Goal: Check status: Check status

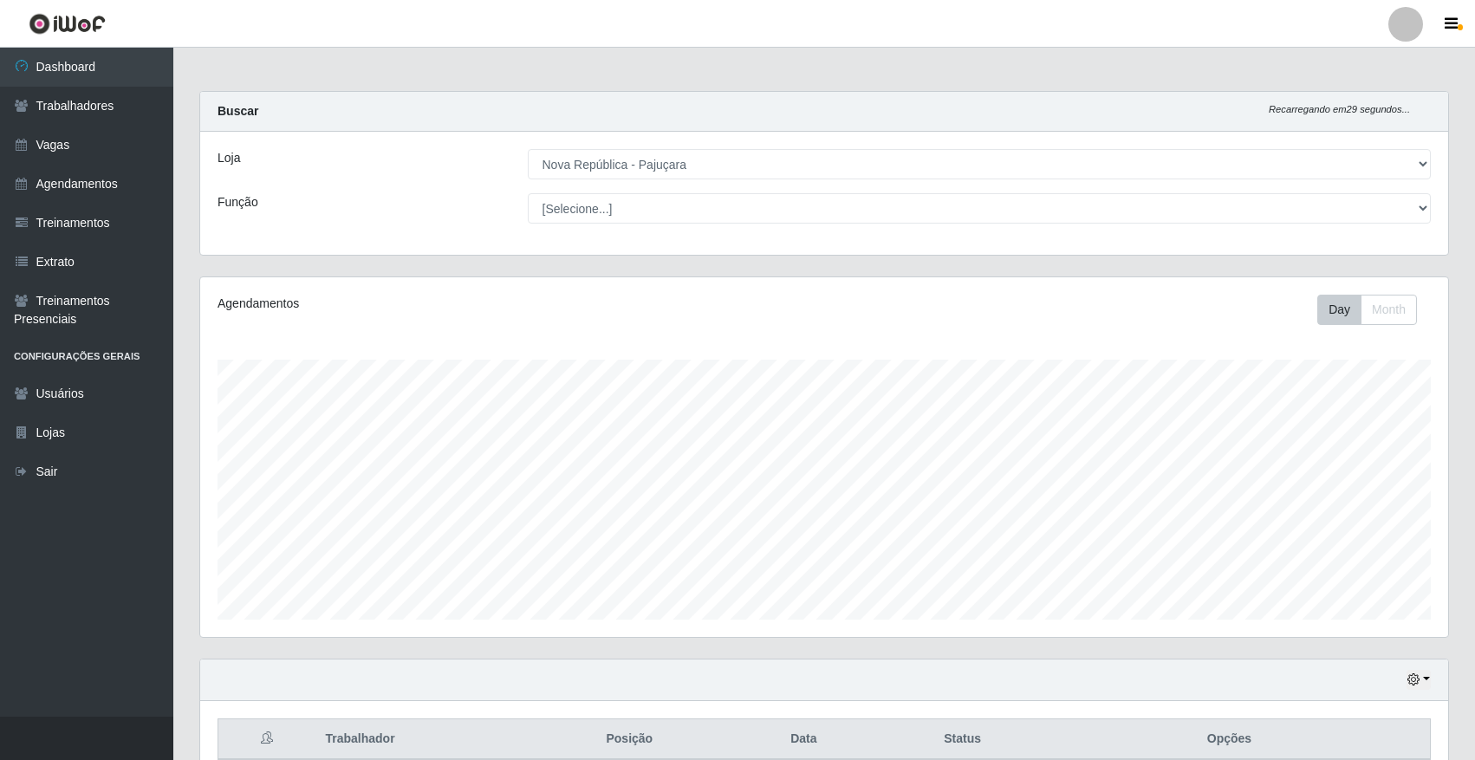
select select "65"
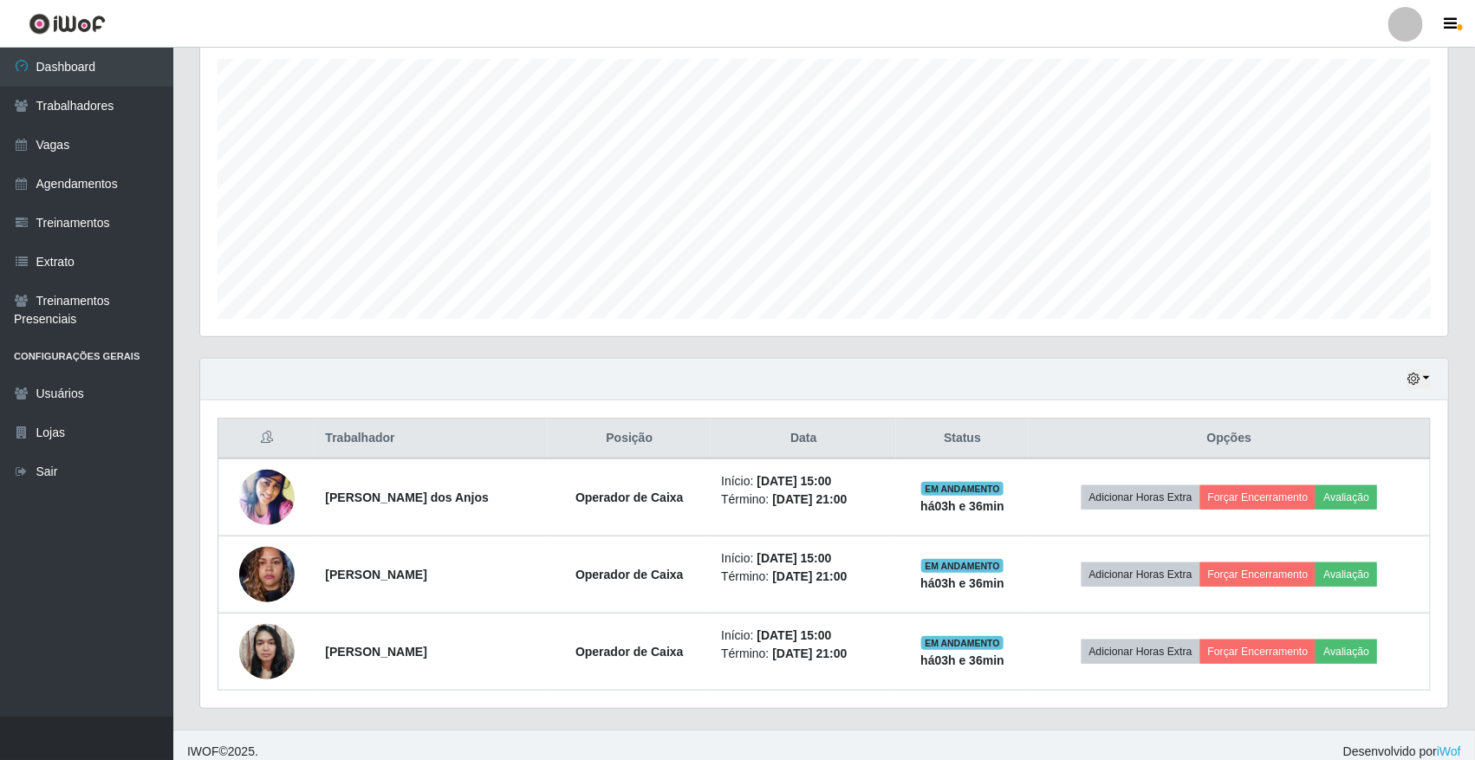
scroll to position [360, 1248]
click at [1436, 379] on div "Hoje 1 dia 3 dias 1 Semana Não encerrados" at bounding box center [824, 380] width 1248 height 42
click at [1425, 379] on button "button" at bounding box center [1418, 379] width 24 height 20
click at [1378, 442] on button "1 dia" at bounding box center [1360, 447] width 137 height 36
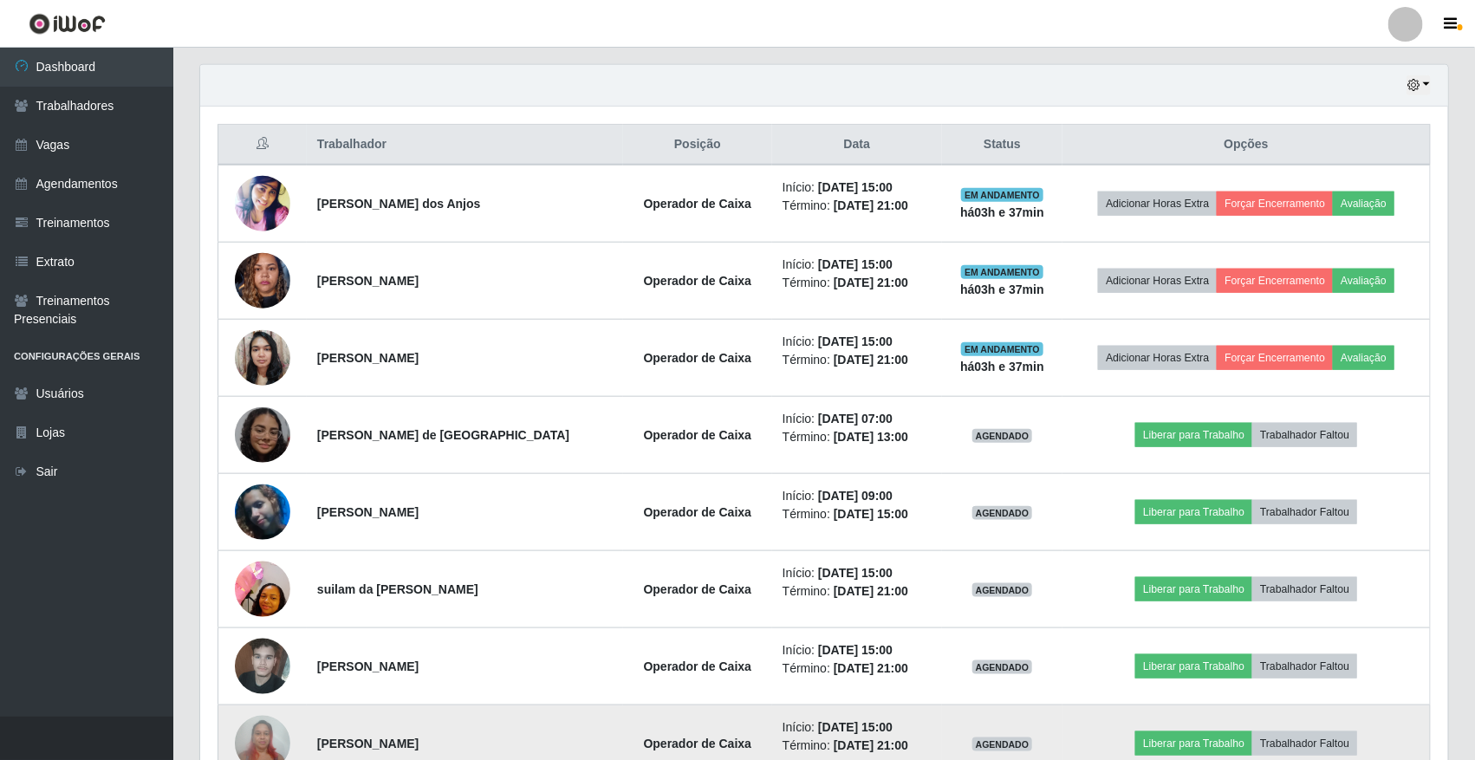
scroll to position [486, 0]
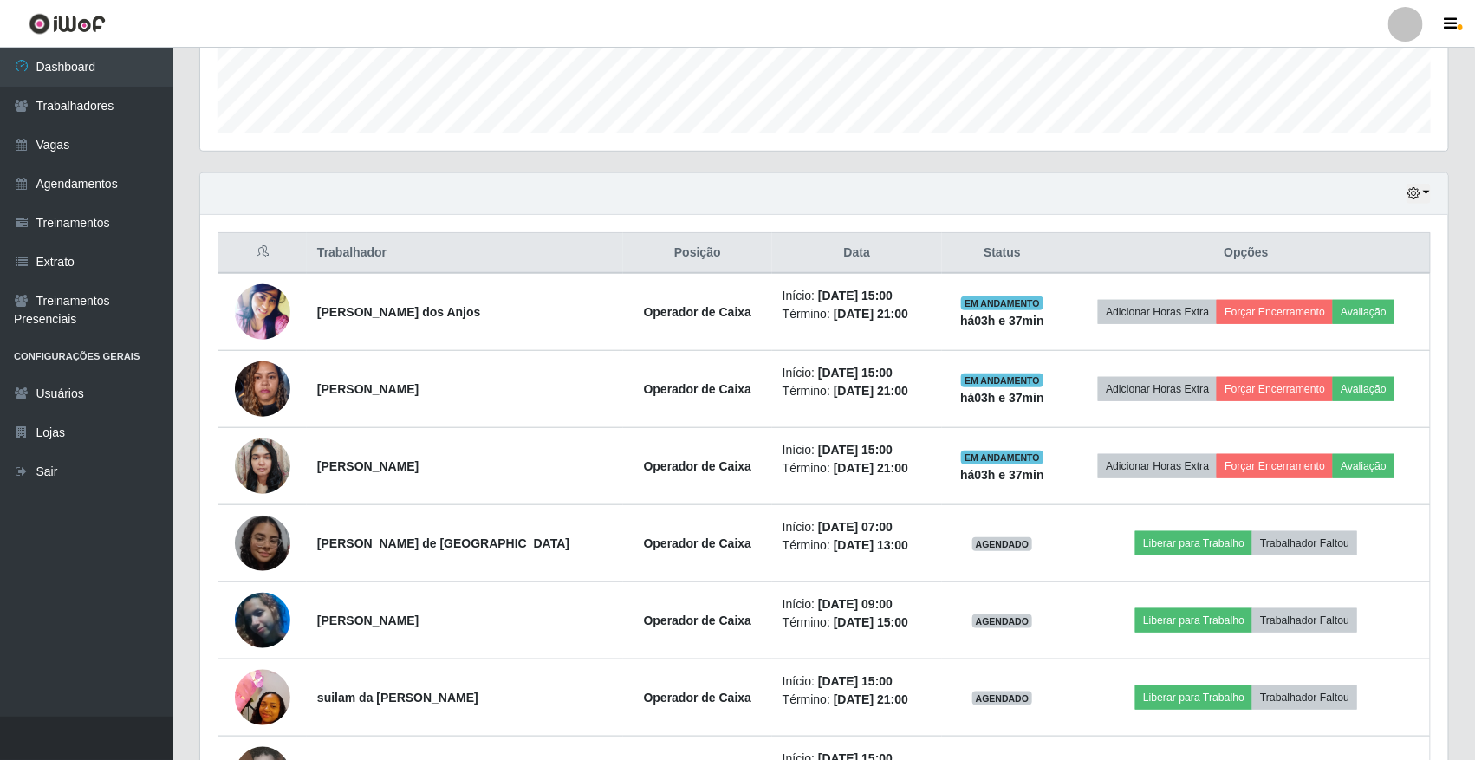
click at [1406, 204] on div "Hoje 1 dia 3 dias 1 Semana Não encerrados" at bounding box center [1418, 194] width 24 height 20
click at [1410, 201] on button "button" at bounding box center [1418, 194] width 24 height 20
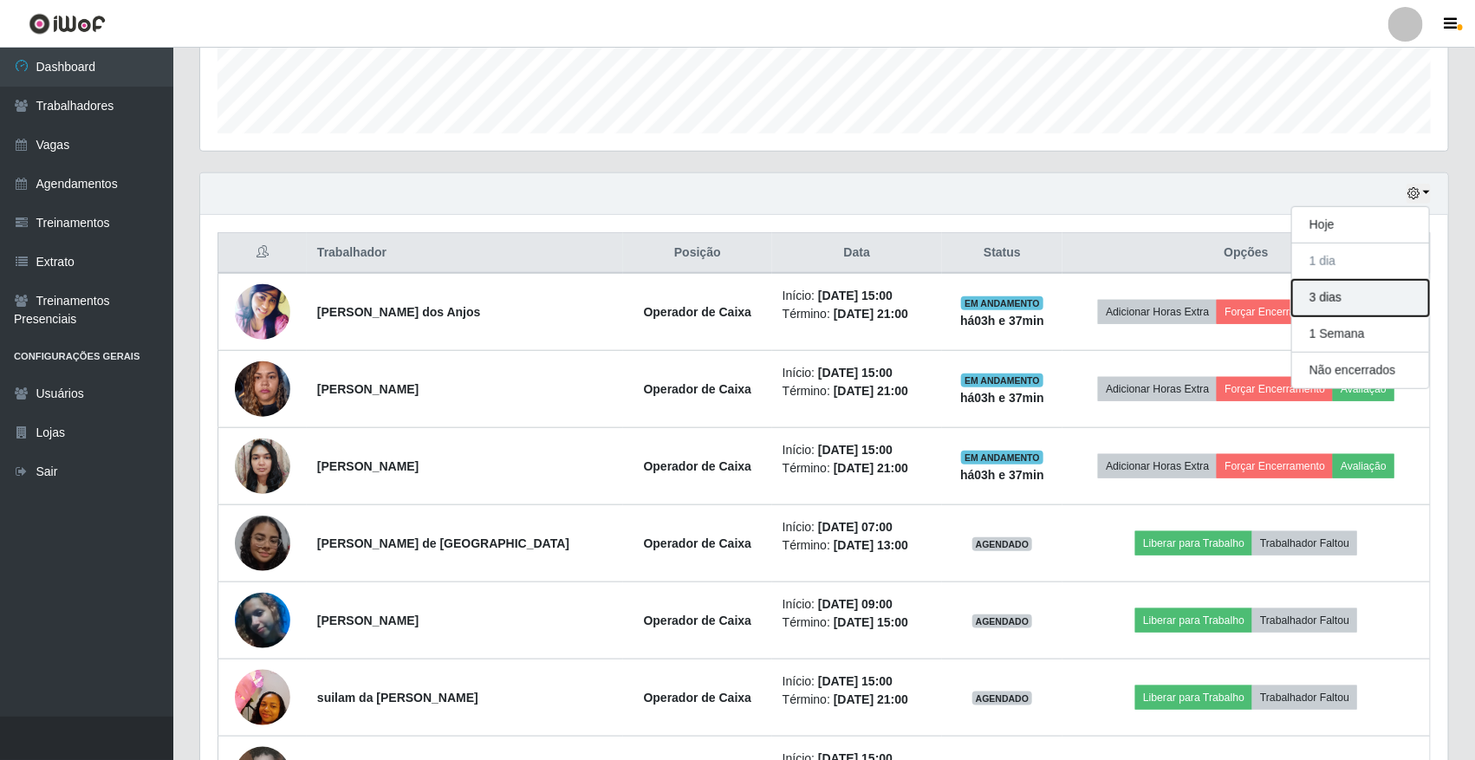
click at [1345, 304] on button "3 dias" at bounding box center [1360, 298] width 137 height 36
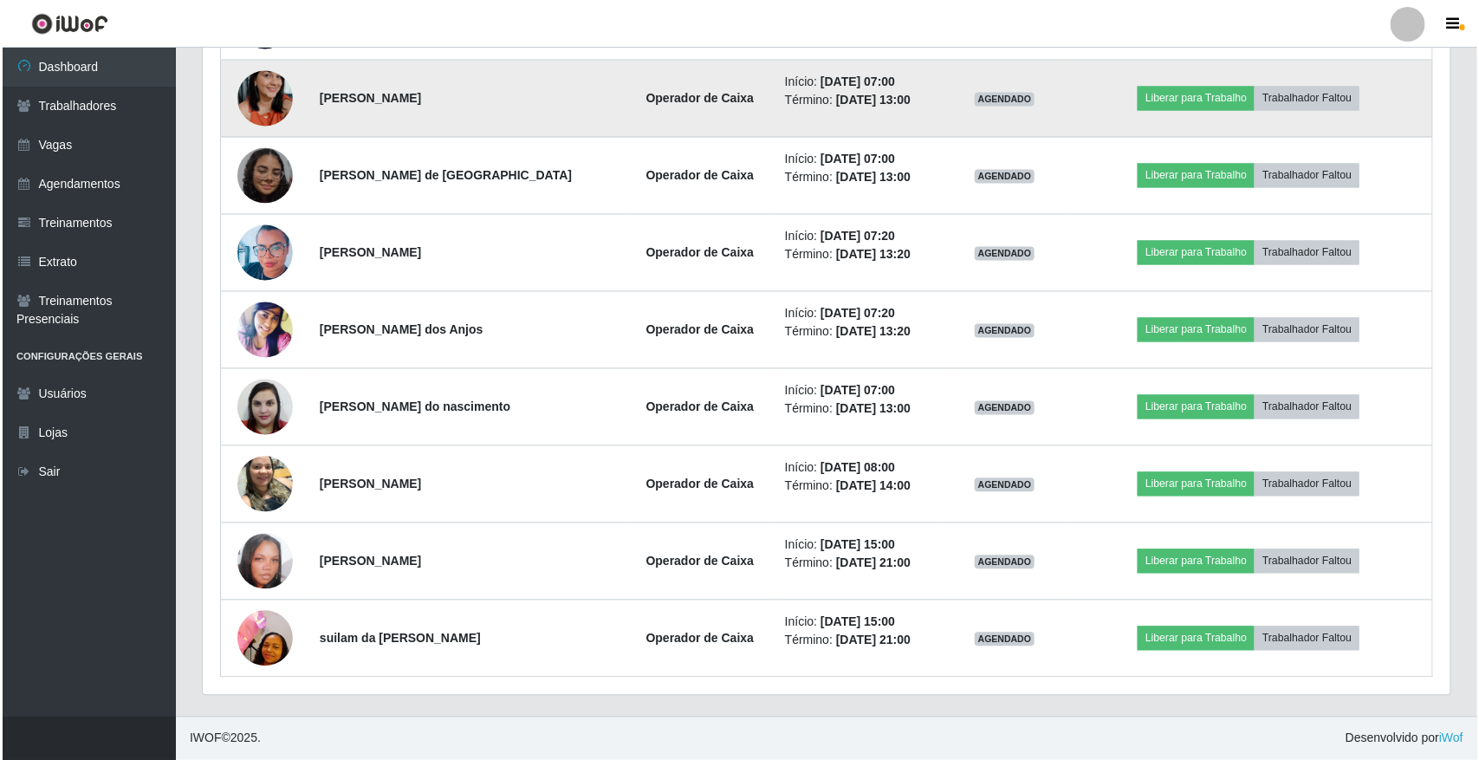
scroll to position [1397, 0]
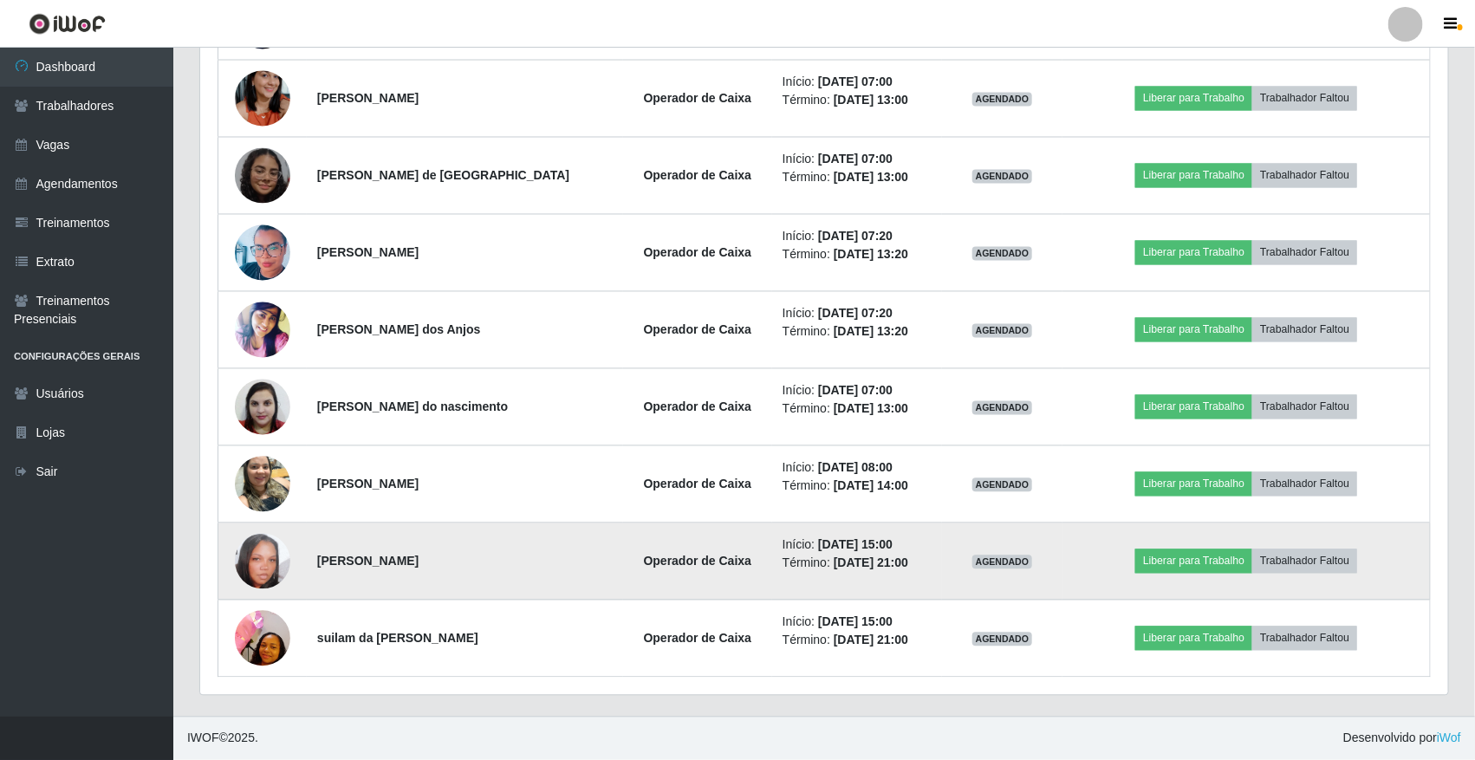
click at [282, 569] on img at bounding box center [262, 561] width 55 height 55
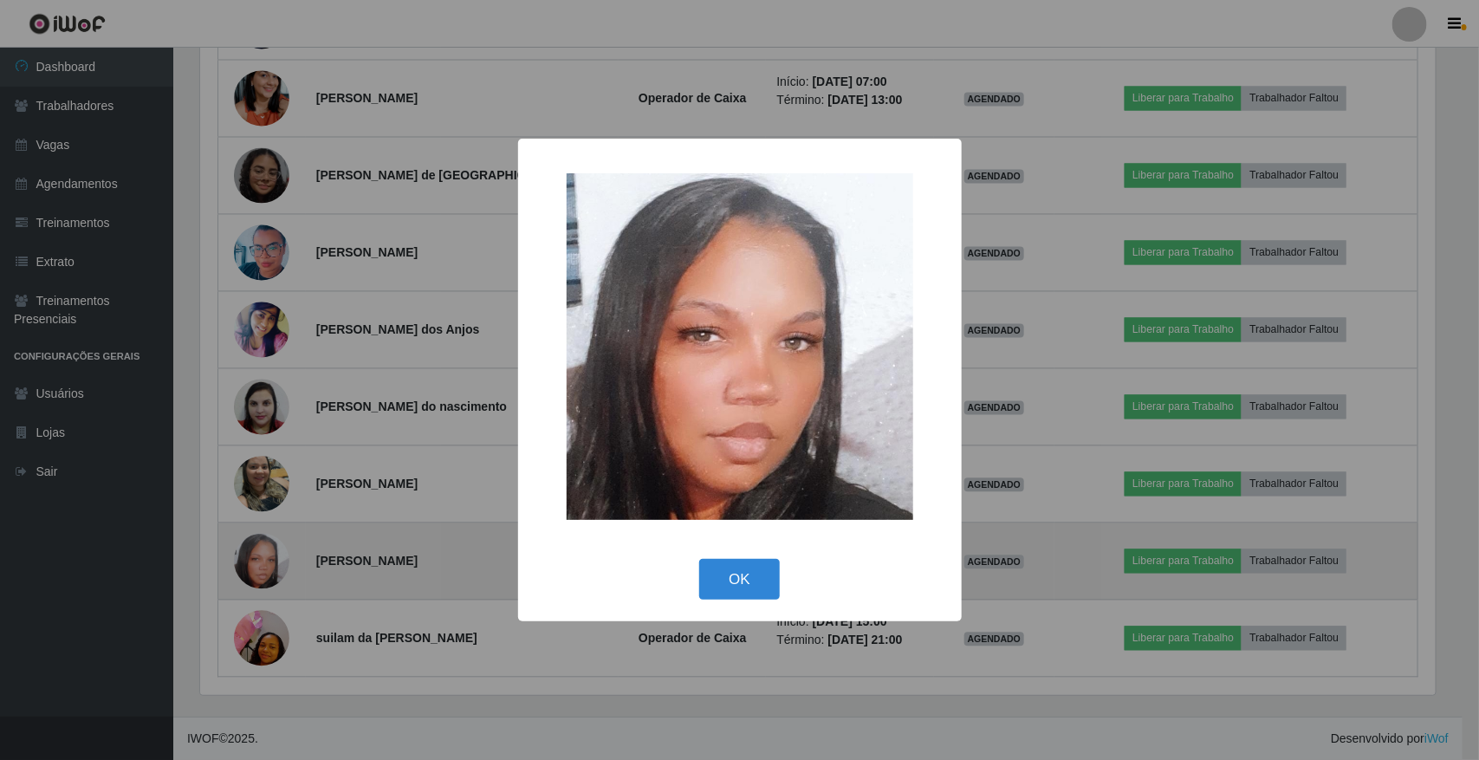
click at [282, 569] on div "× OK Cancel" at bounding box center [739, 380] width 1479 height 760
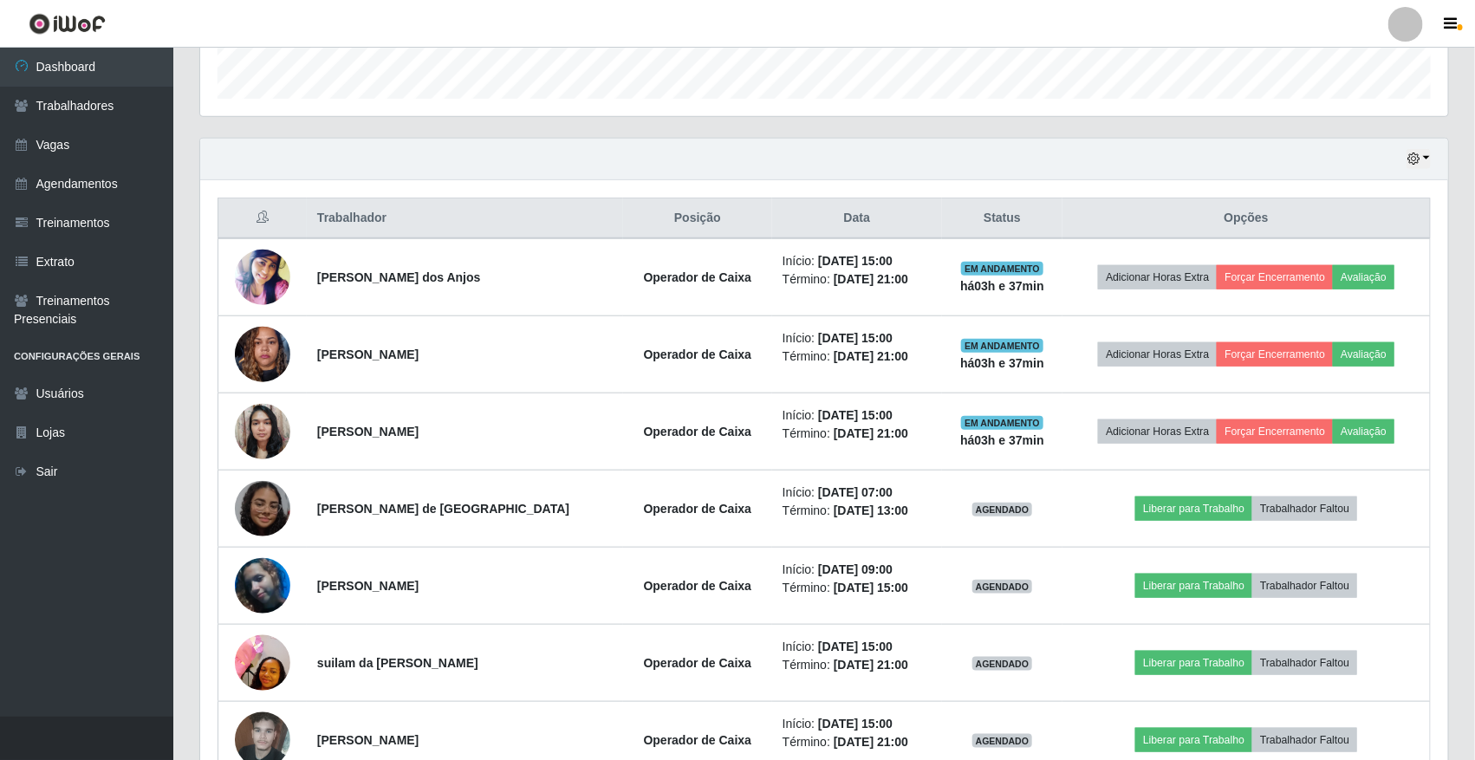
scroll to position [423, 0]
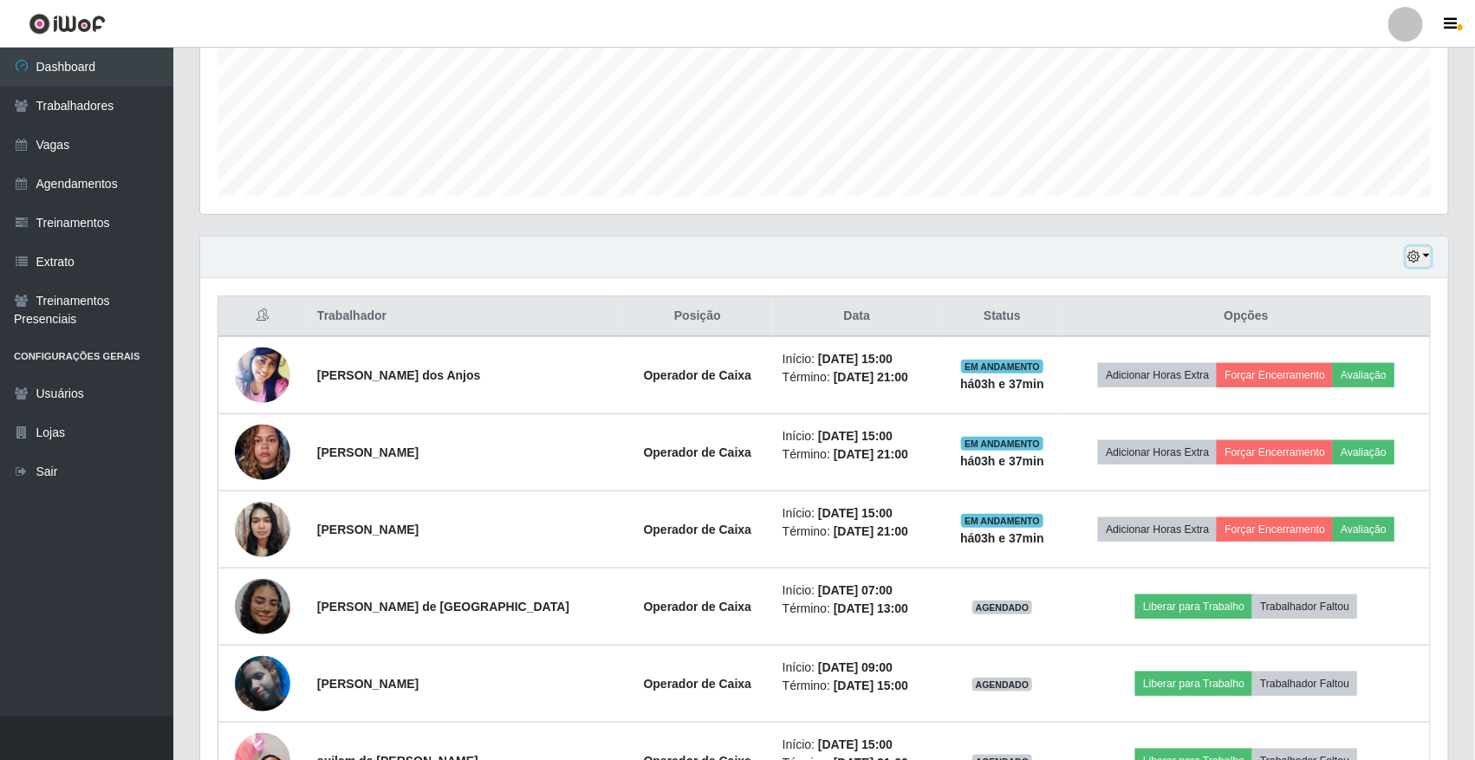
click at [1418, 248] on button "button" at bounding box center [1418, 257] width 24 height 20
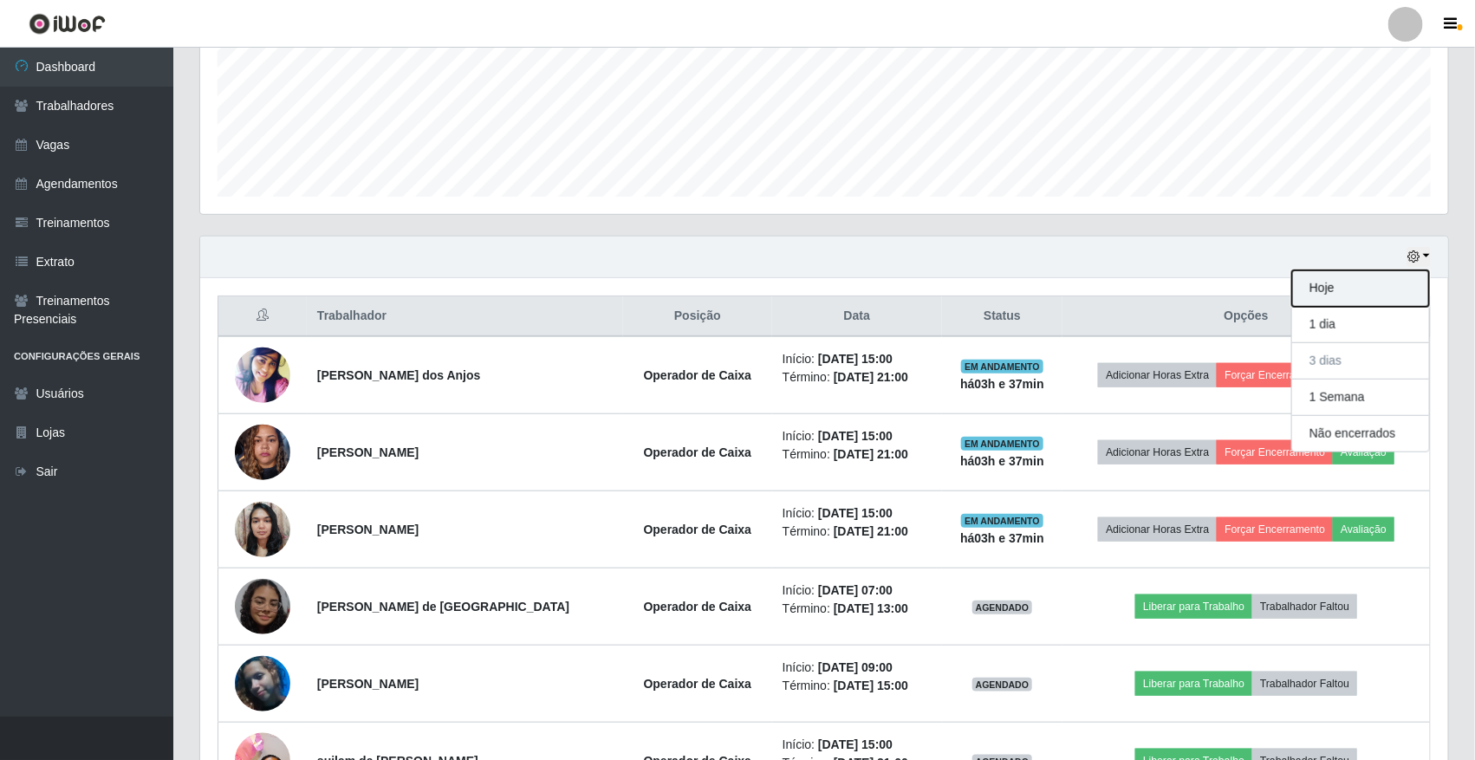
click at [1374, 293] on button "Hoje" at bounding box center [1360, 288] width 137 height 36
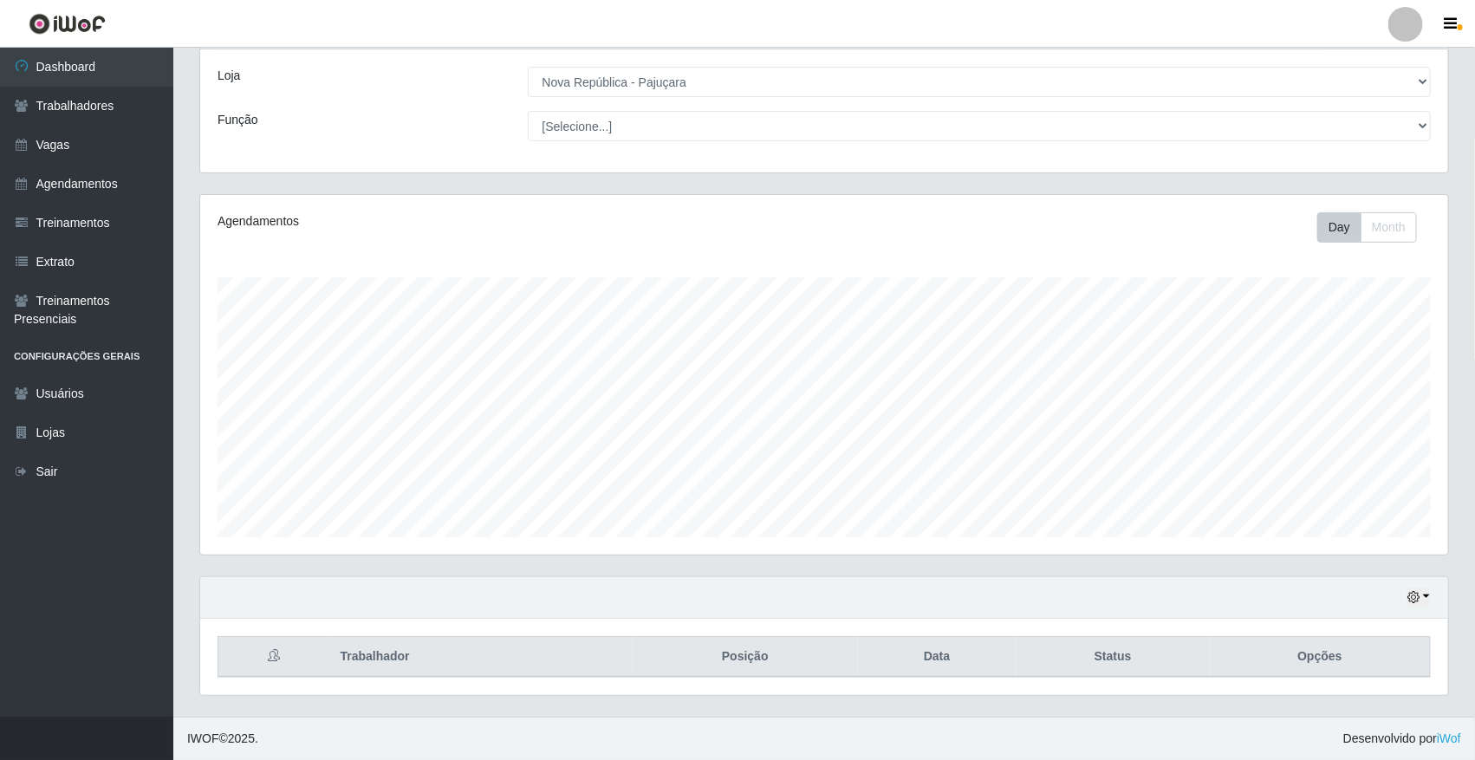
scroll to position [316, 0]
